Goal: Transaction & Acquisition: Purchase product/service

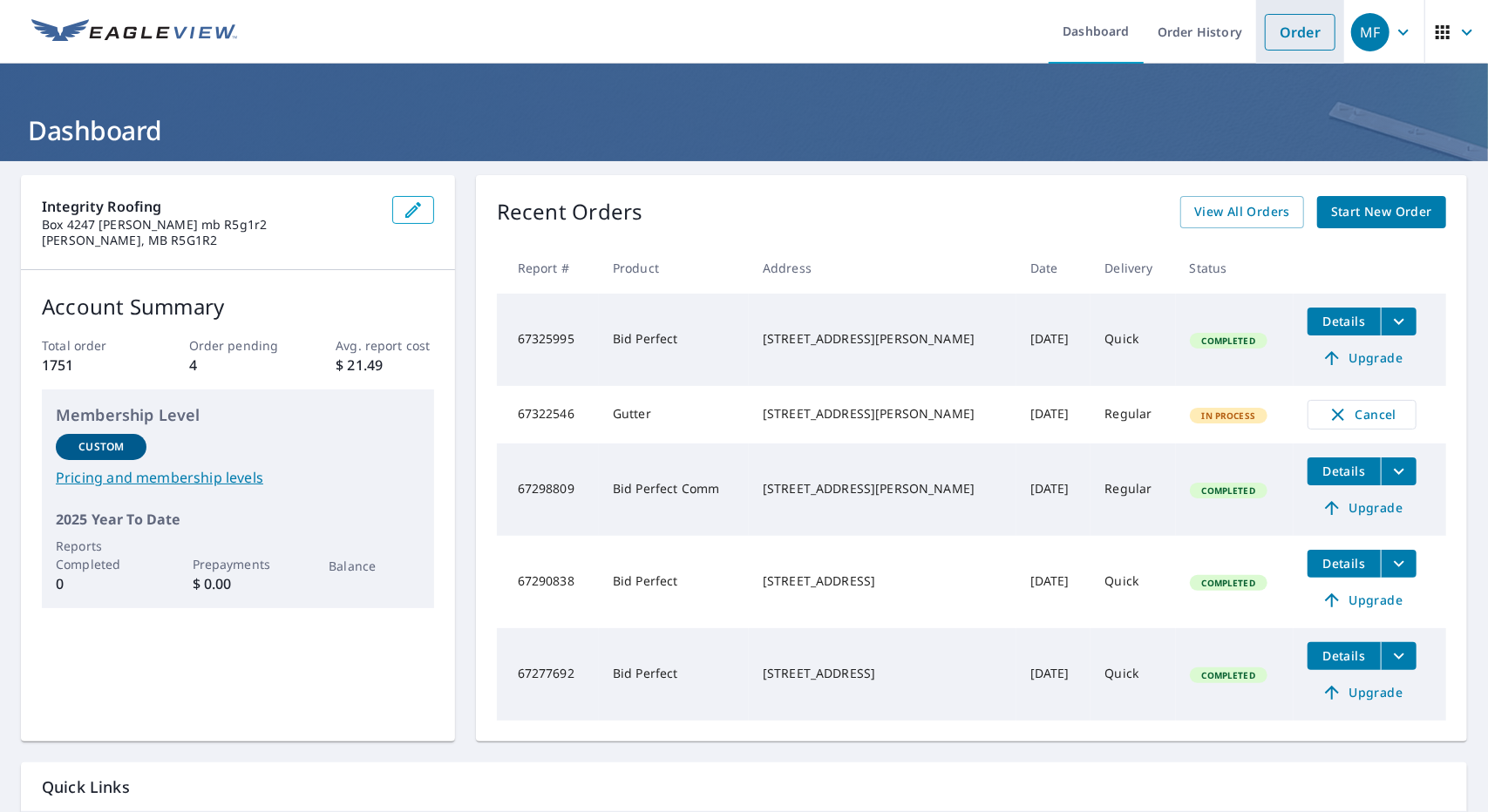
click at [1281, 41] on link "Order" at bounding box center [1300, 33] width 70 height 37
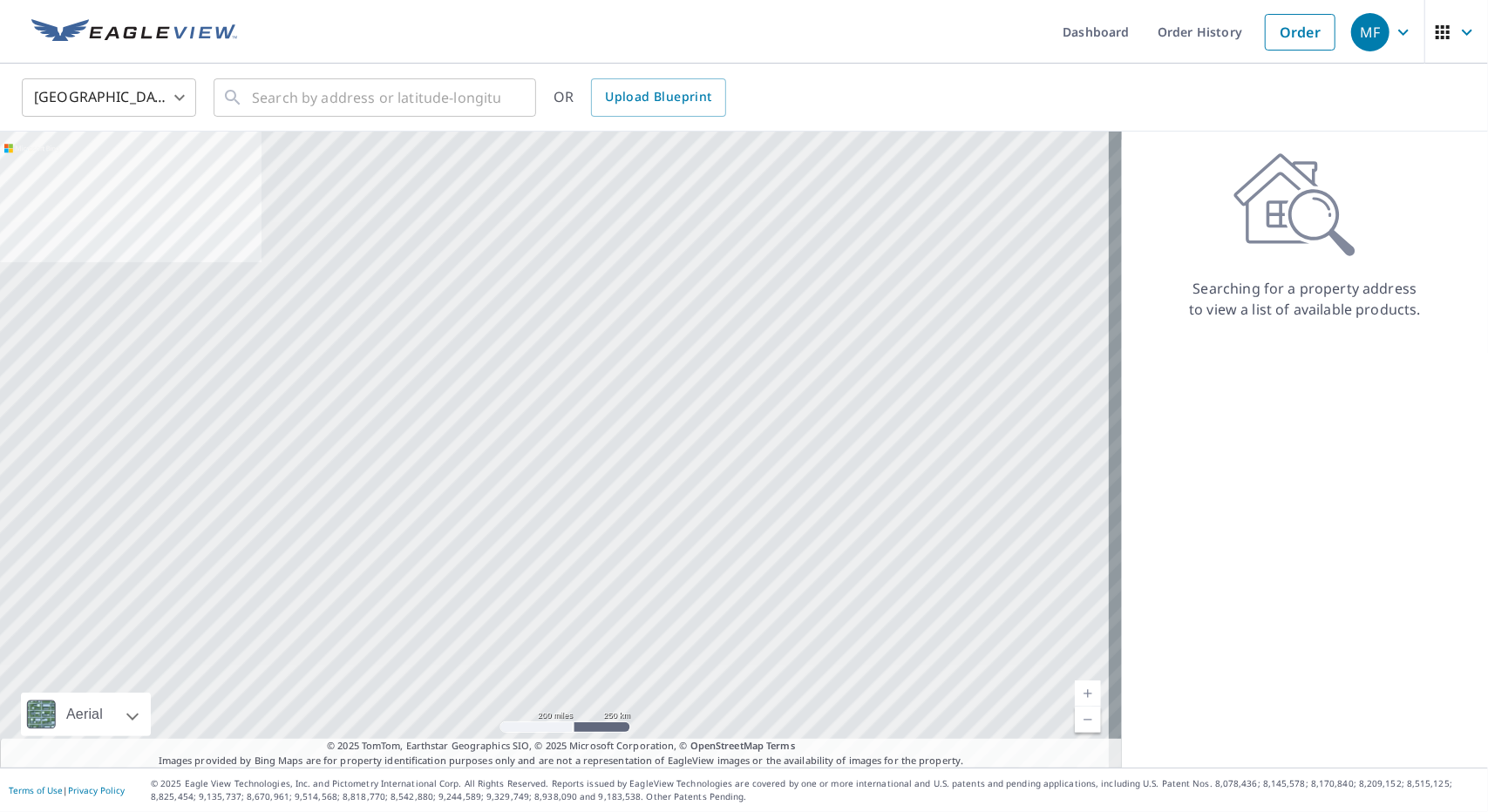
click at [131, 108] on body "MF MF Dashboard Order History Order MF United States US ​ ​ OR Upload Blueprint…" at bounding box center [744, 406] width 1488 height 812
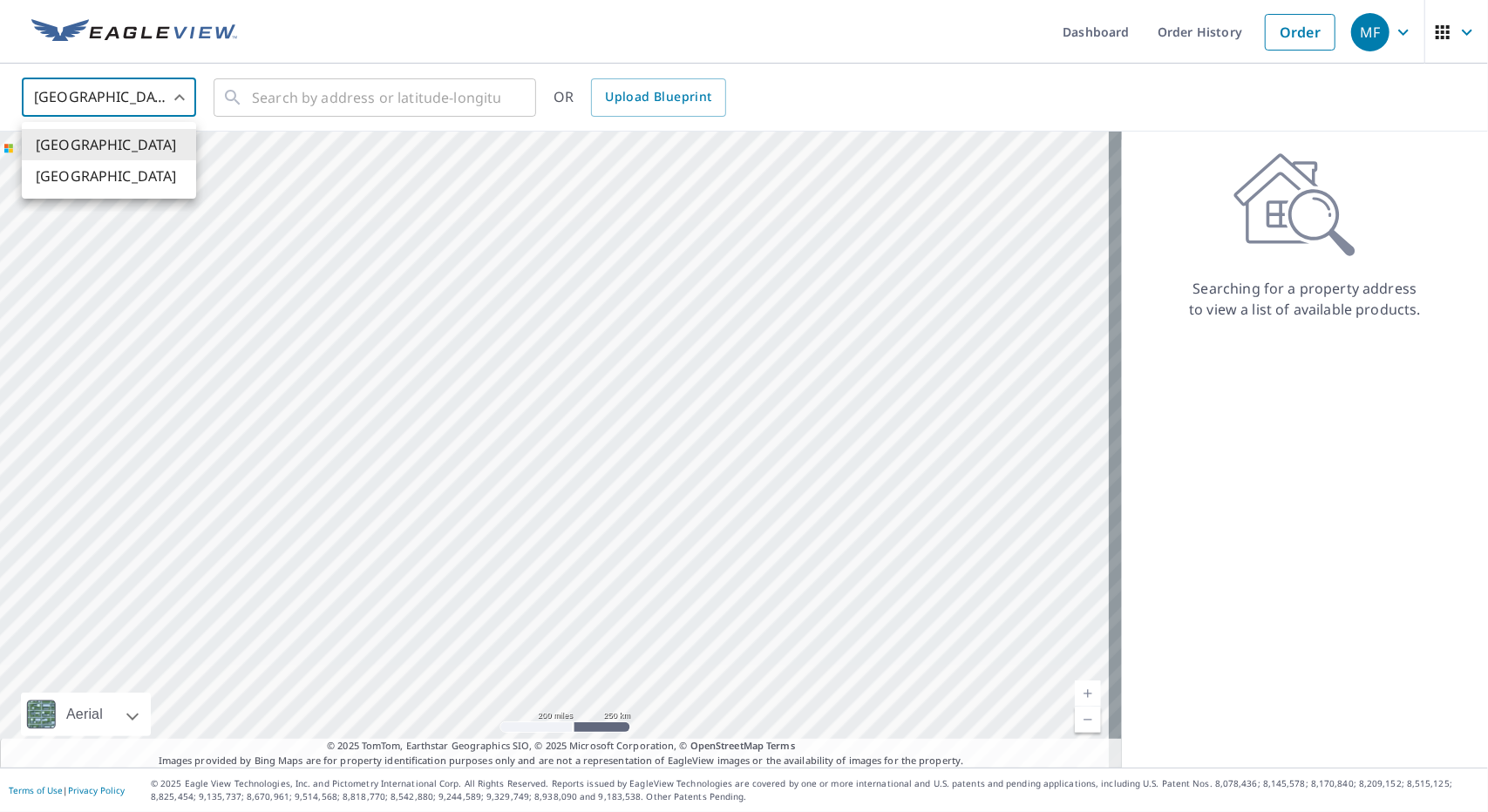
click at [137, 188] on li "[GEOGRAPHIC_DATA]" at bounding box center [109, 176] width 174 height 32
type input "CA"
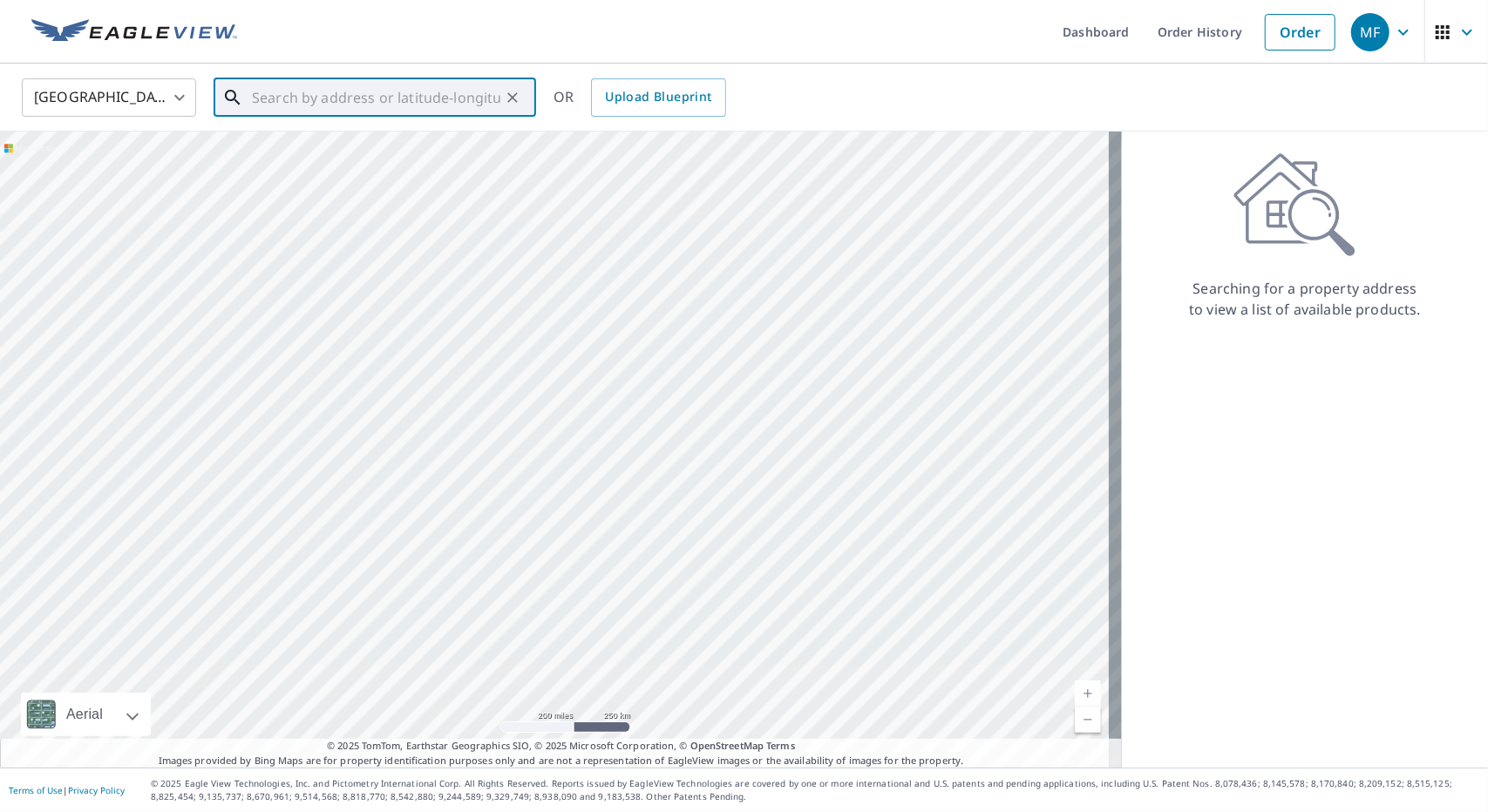
click at [326, 86] on input "text" at bounding box center [376, 97] width 248 height 48
paste input "[STREET_ADDRESS][PERSON_NAME]"
click at [410, 145] on span "[STREET_ADDRESS][PERSON_NAME]" at bounding box center [385, 148] width 274 height 21
type input "[STREET_ADDRESS][PERSON_NAME]"
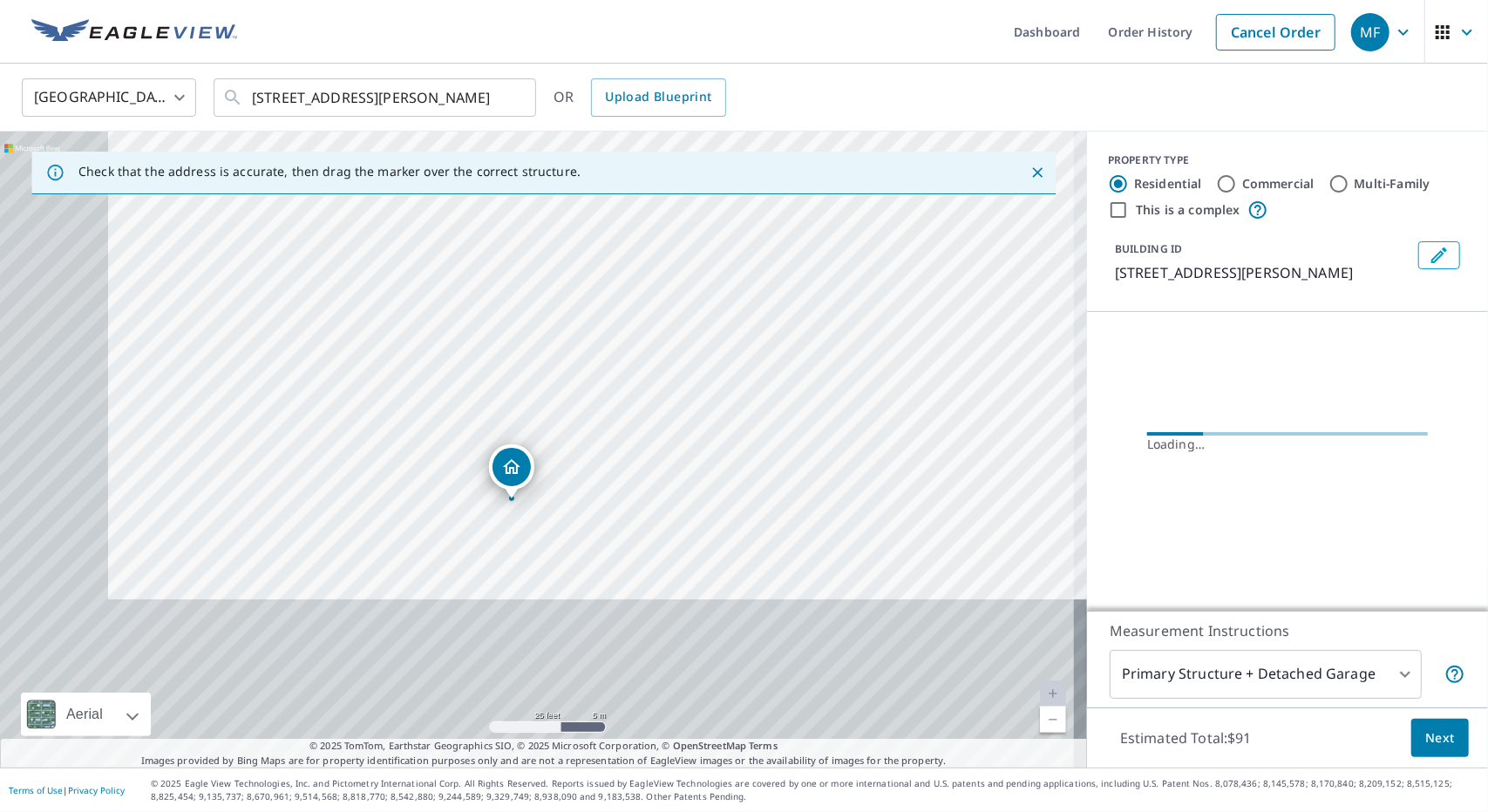
drag, startPoint x: 438, startPoint y: 558, endPoint x: 552, endPoint y: 381, distance: 210.5
click at [552, 381] on div "[STREET_ADDRESS][PERSON_NAME]" at bounding box center [544, 449] width 1087 height 636
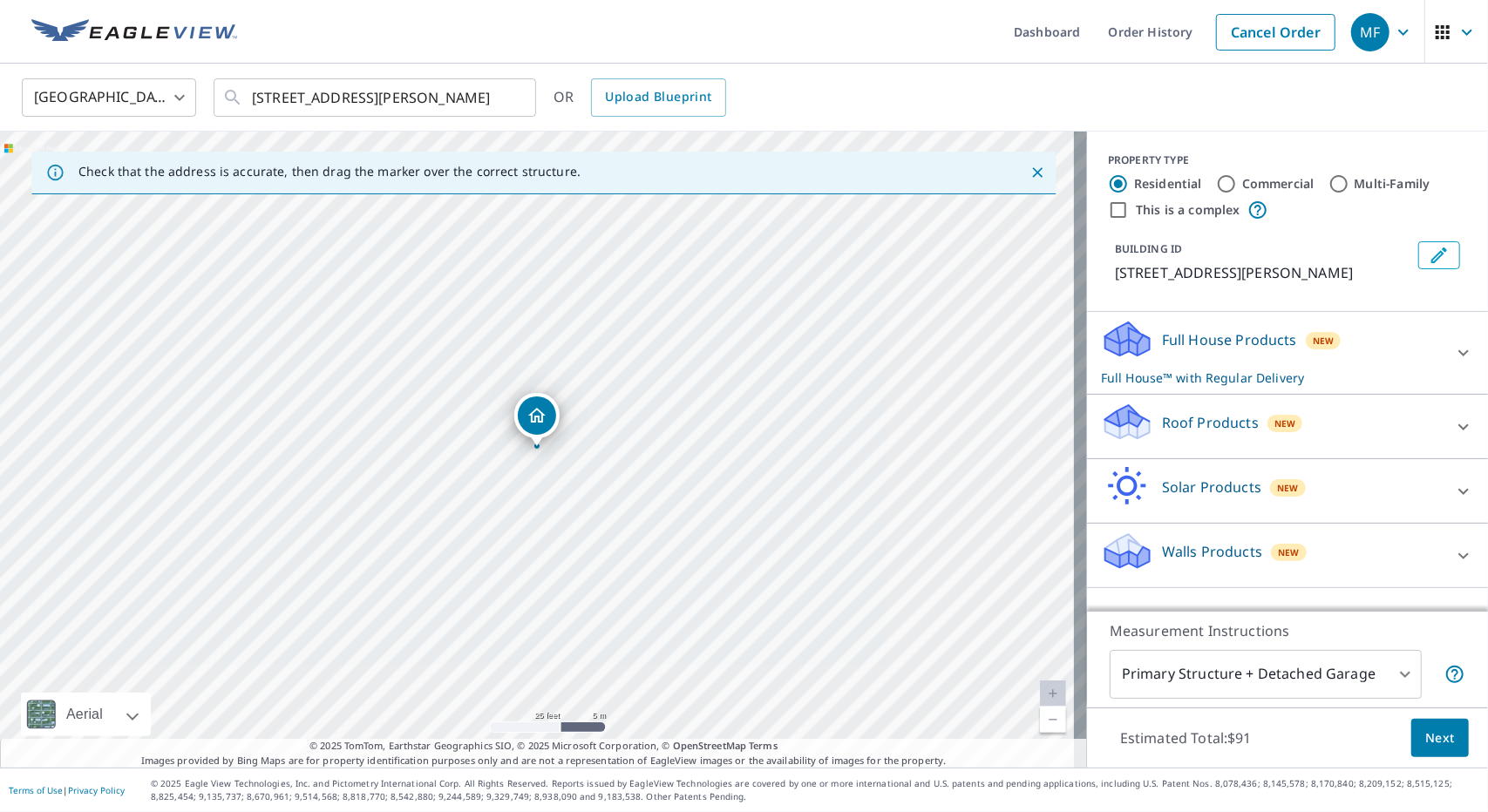
click at [1183, 421] on p "Roof Products" at bounding box center [1210, 423] width 97 height 21
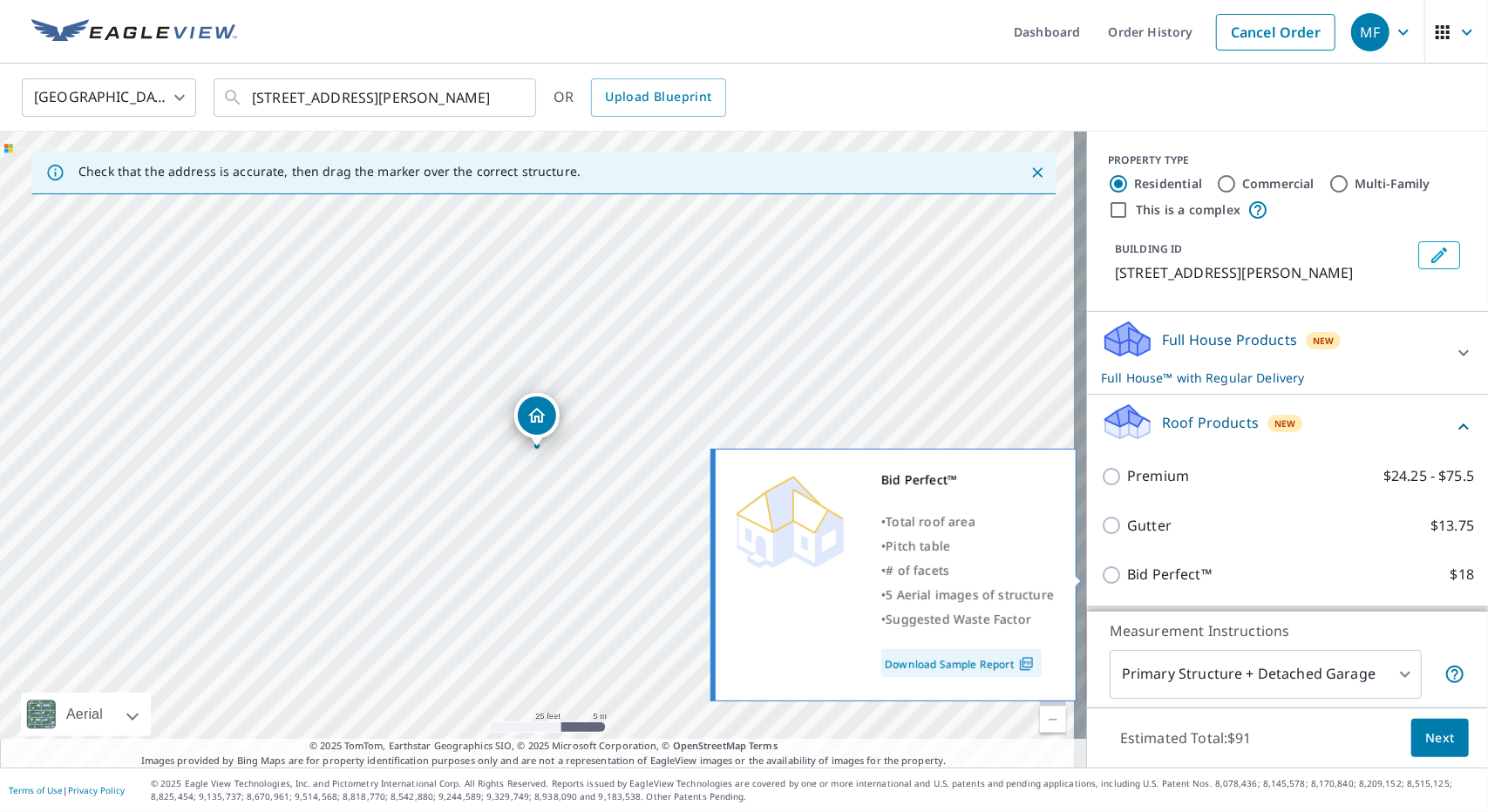
click at [1101, 579] on input "Bid Perfect™ $18" at bounding box center [1114, 575] width 26 height 21
checkbox input "true"
checkbox input "false"
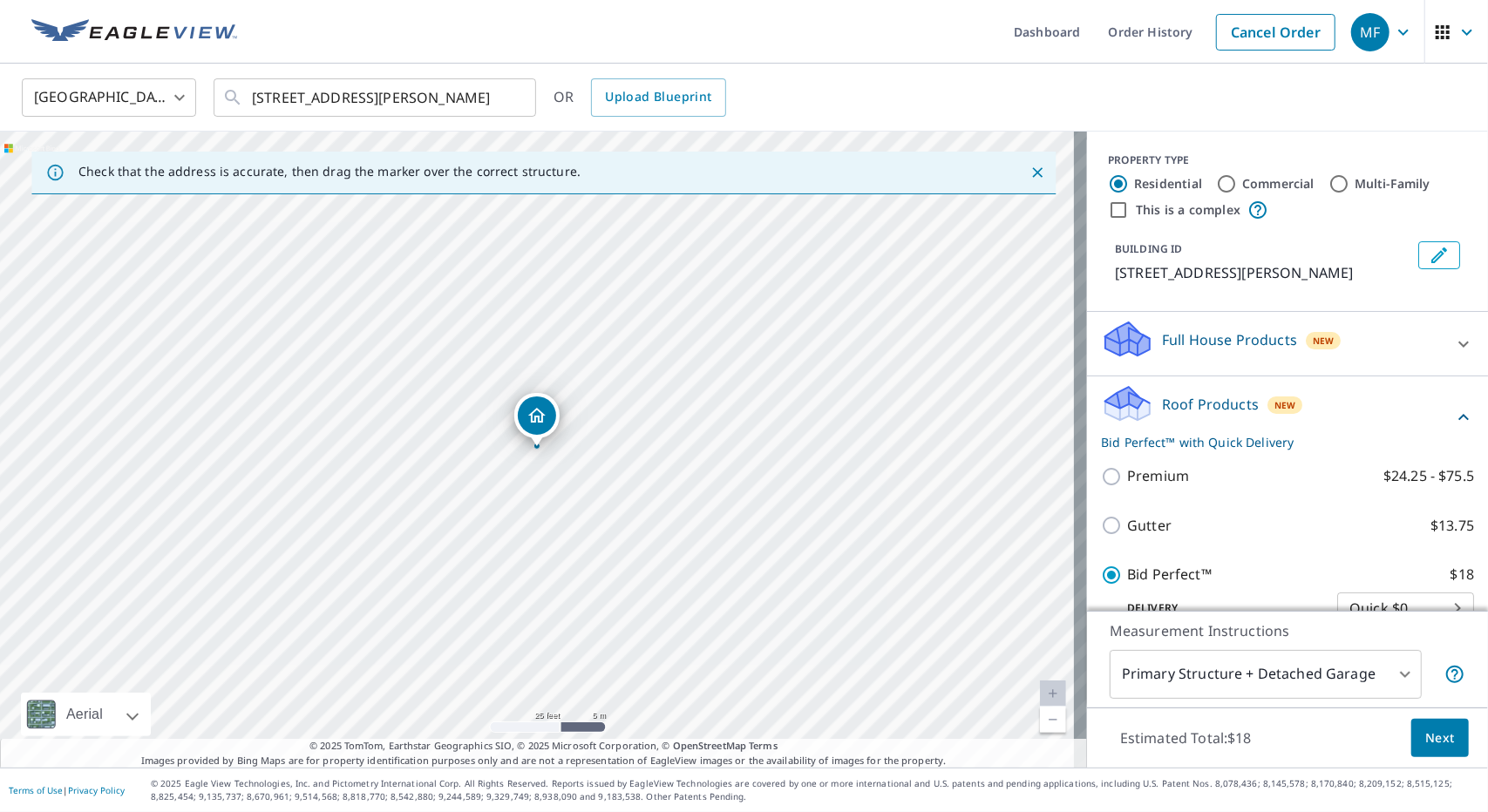
click at [1425, 739] on span "Next" at bounding box center [1440, 738] width 30 height 22
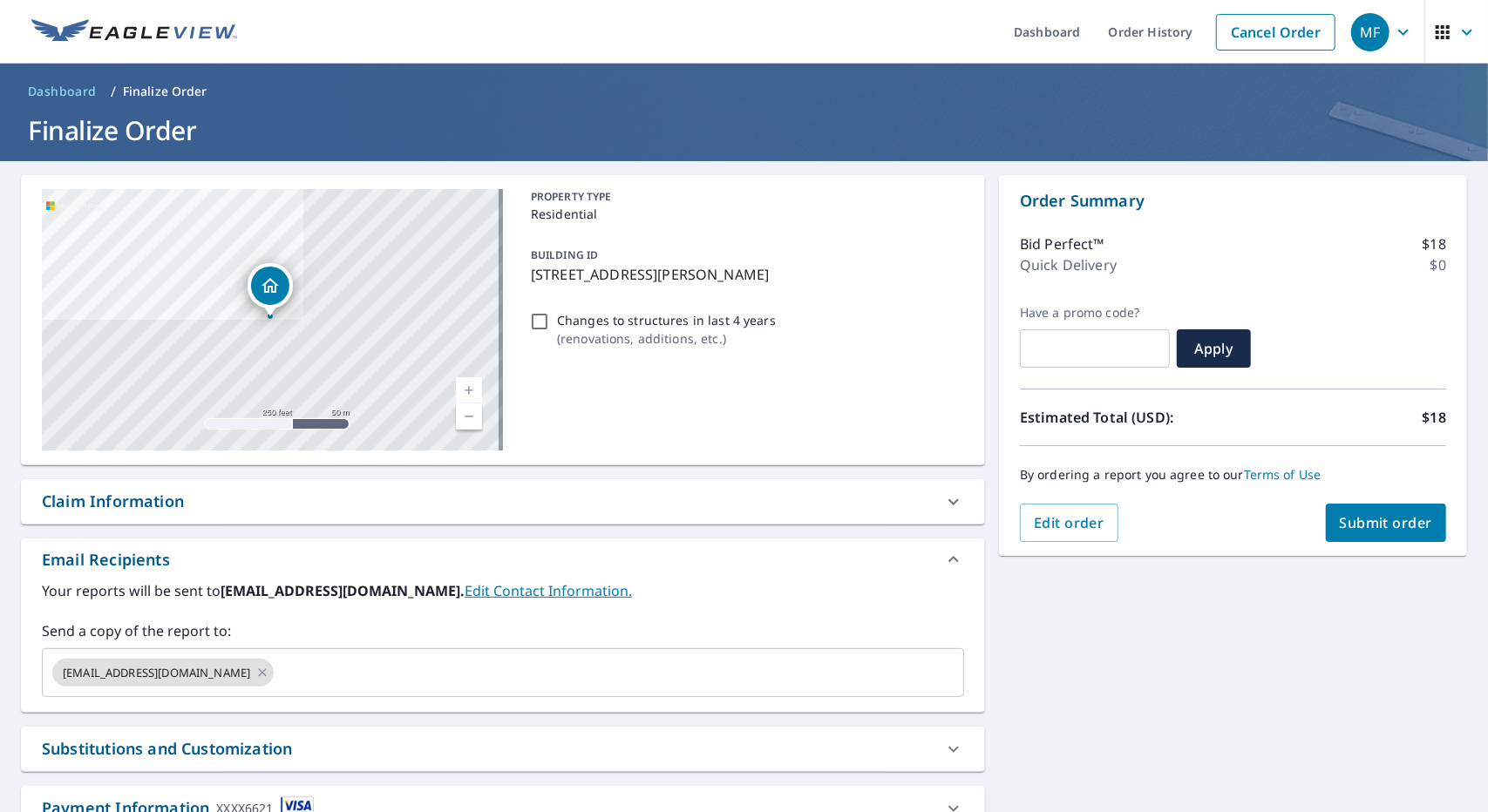
click at [1350, 512] on button "Submit order" at bounding box center [1387, 523] width 122 height 39
checkbox input "true"
